Goal: Information Seeking & Learning: Understand process/instructions

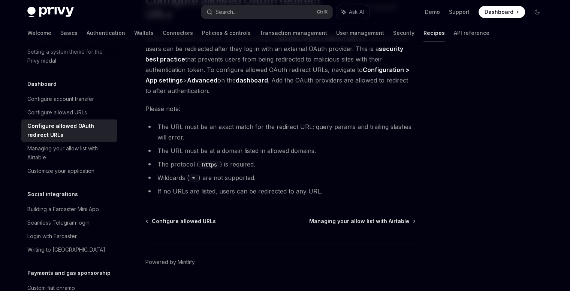
scroll to position [91, 0]
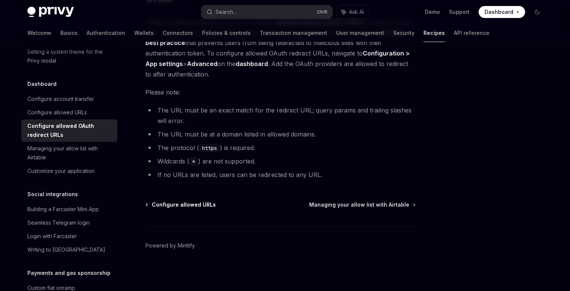
click at [197, 206] on span "Configure allowed URLs" at bounding box center [184, 204] width 64 height 7
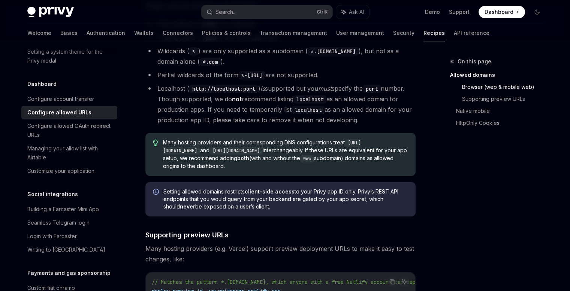
scroll to position [375, 0]
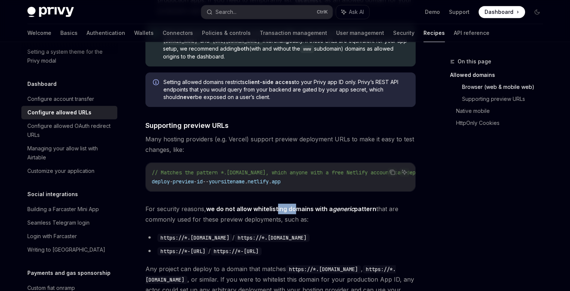
drag, startPoint x: 277, startPoint y: 178, endPoint x: 297, endPoint y: 175, distance: 20.0
click at [297, 175] on div "​ Allowed domains Use the Configuration > App settings page > Domains tab of th…" at bounding box center [280, 174] width 270 height 908
drag, startPoint x: 290, startPoint y: 167, endPoint x: 312, endPoint y: 163, distance: 22.4
click at [312, 163] on div "// Matches the pattern *.[DOMAIN_NAME], which anyone with a free Netlify accoun…" at bounding box center [280, 177] width 269 height 28
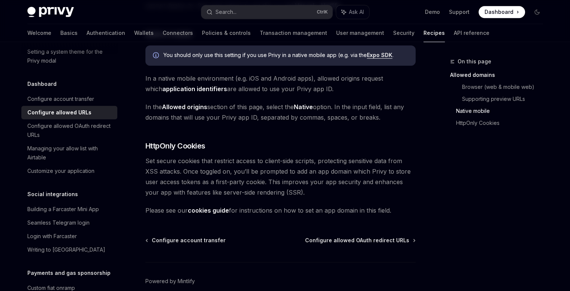
scroll to position [807, 0]
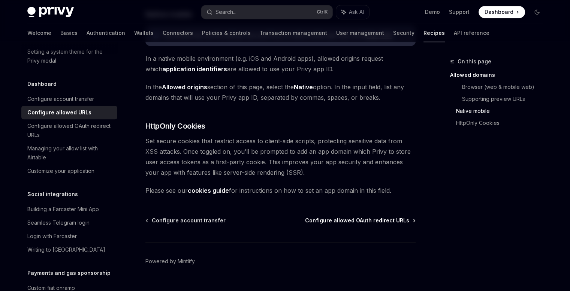
click at [325, 217] on span "Configure allowed OAuth redirect URLs" at bounding box center [357, 220] width 104 height 7
type textarea "*"
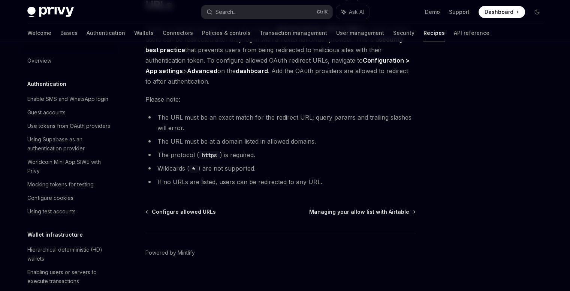
scroll to position [91, 0]
